Goal: Obtain resource: Download file/media

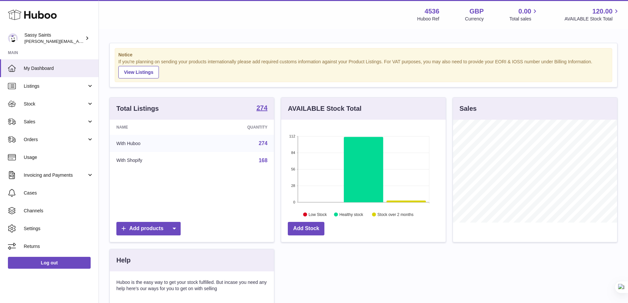
scroll to position [329663, 329602]
click at [57, 126] on link "Sales" at bounding box center [49, 122] width 99 height 18
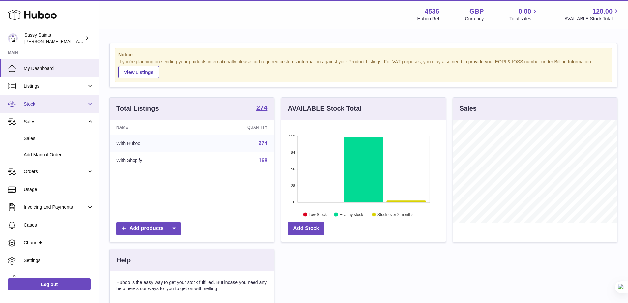
click at [51, 104] on span "Stock" at bounding box center [55, 104] width 63 height 6
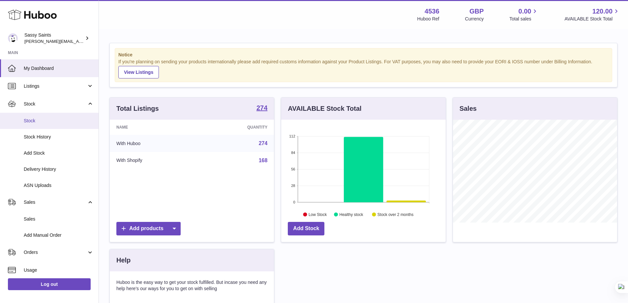
click at [45, 116] on link "Stock" at bounding box center [49, 121] width 99 height 16
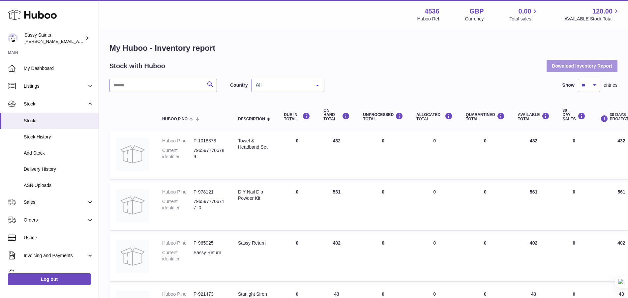
click at [562, 67] on button "Download Inventory Report" at bounding box center [582, 66] width 71 height 12
